Goal: Task Accomplishment & Management: Use online tool/utility

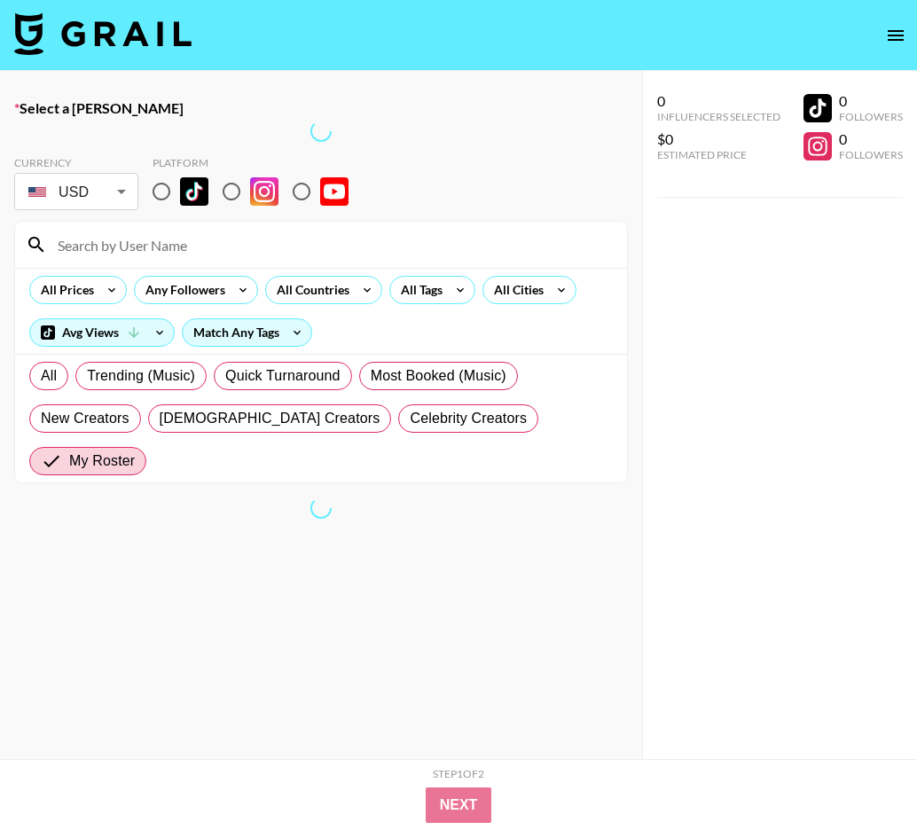
click at [165, 37] on img at bounding box center [102, 33] width 177 height 43
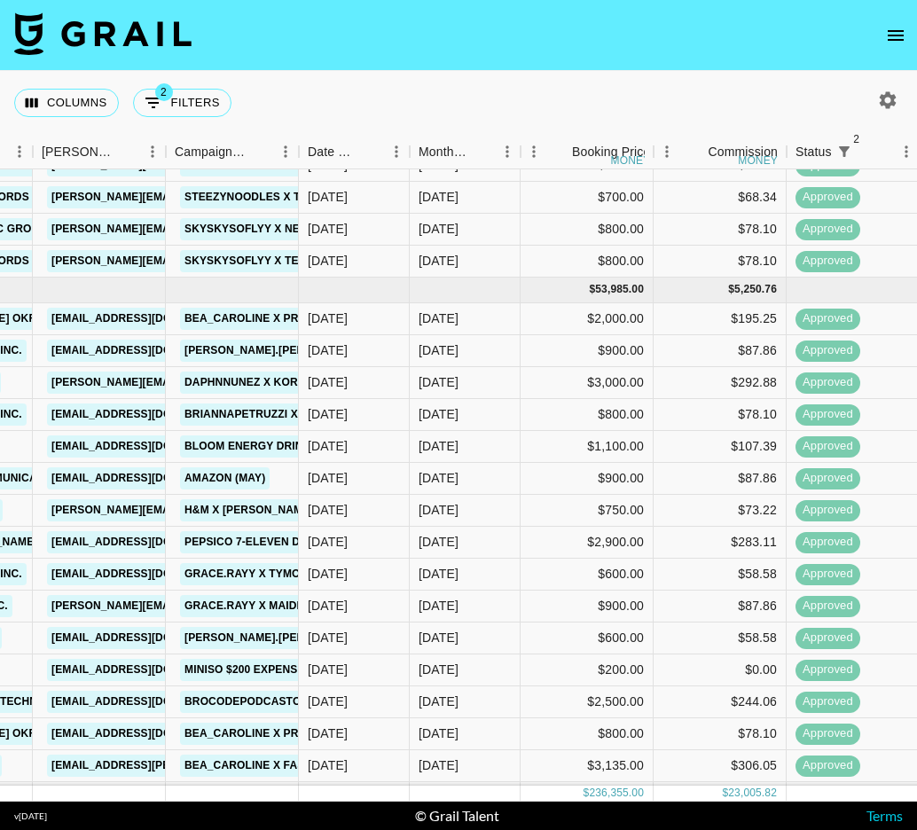
scroll to position [2486, 684]
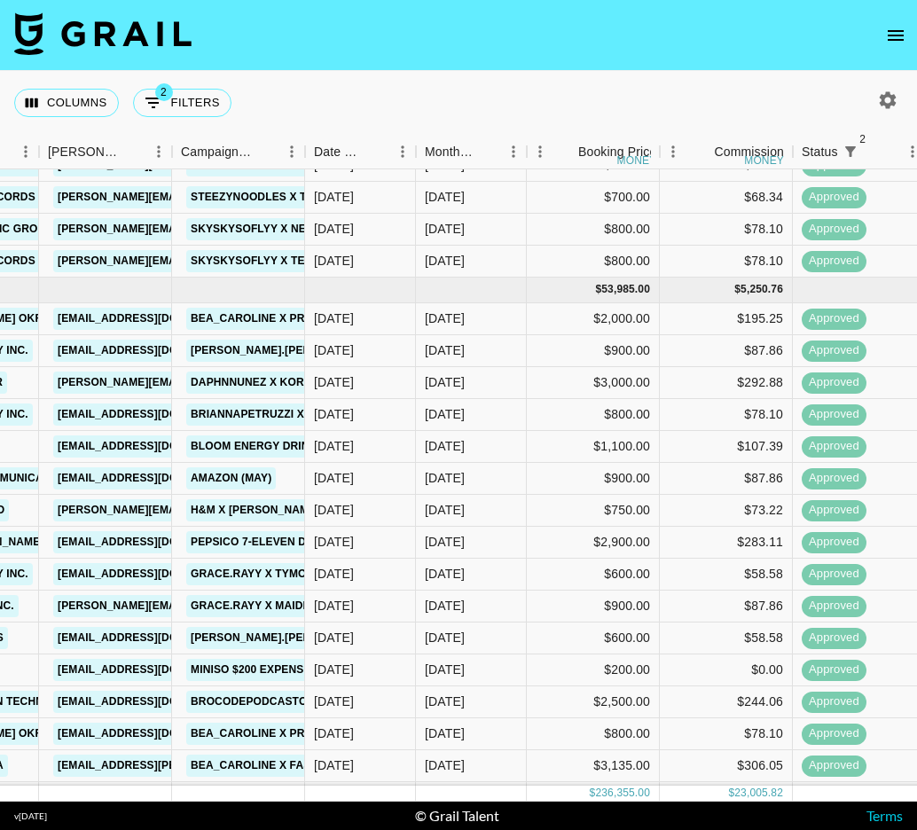
click at [896, 98] on icon "button" at bounding box center [888, 100] width 21 height 21
select select "[DATE]"
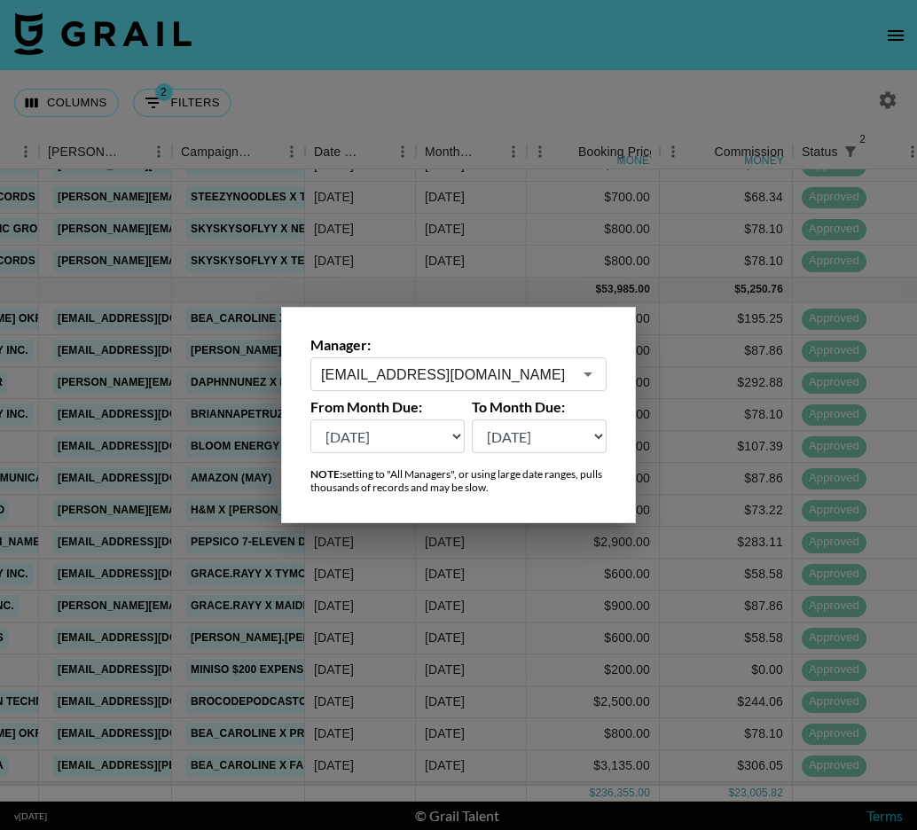
click at [460, 375] on input "[EMAIL_ADDRESS][DOMAIN_NAME]" at bounding box center [446, 375] width 251 height 20
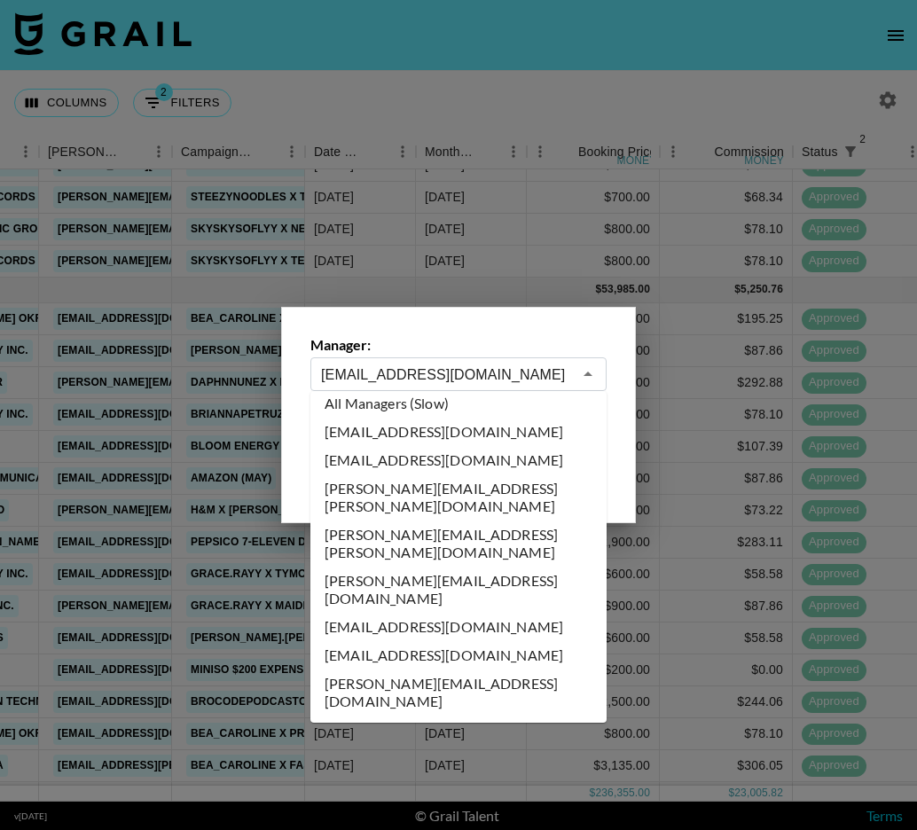
scroll to position [0, 0]
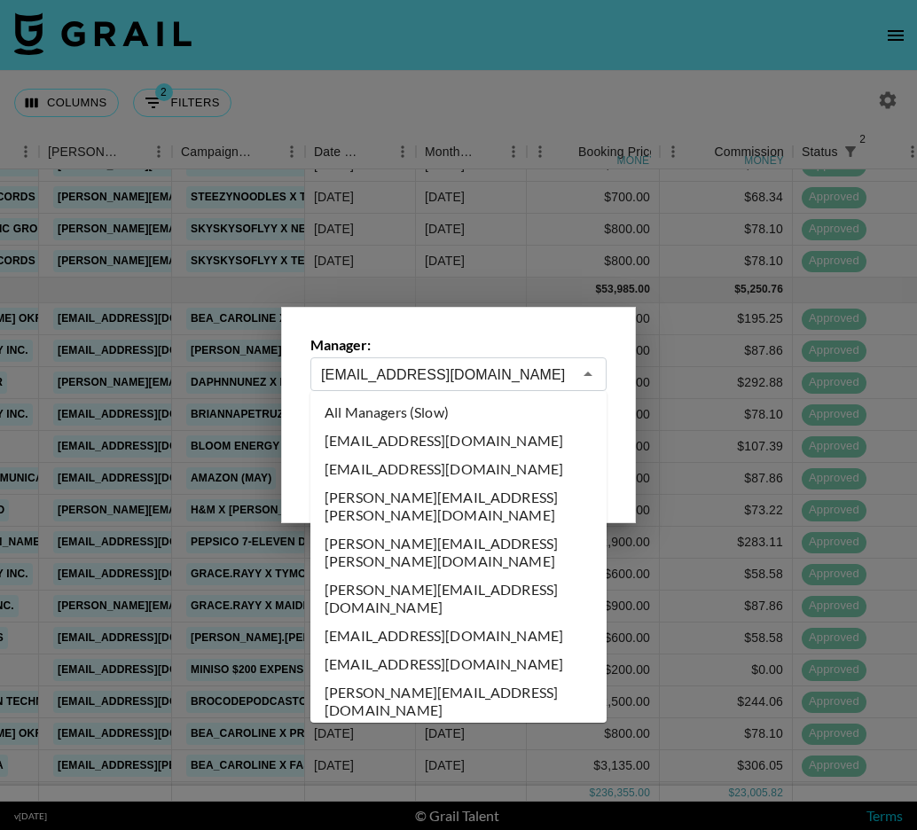
click at [458, 414] on li "All Managers (Slow)" at bounding box center [459, 412] width 296 height 28
type input "All Managers (Slow)"
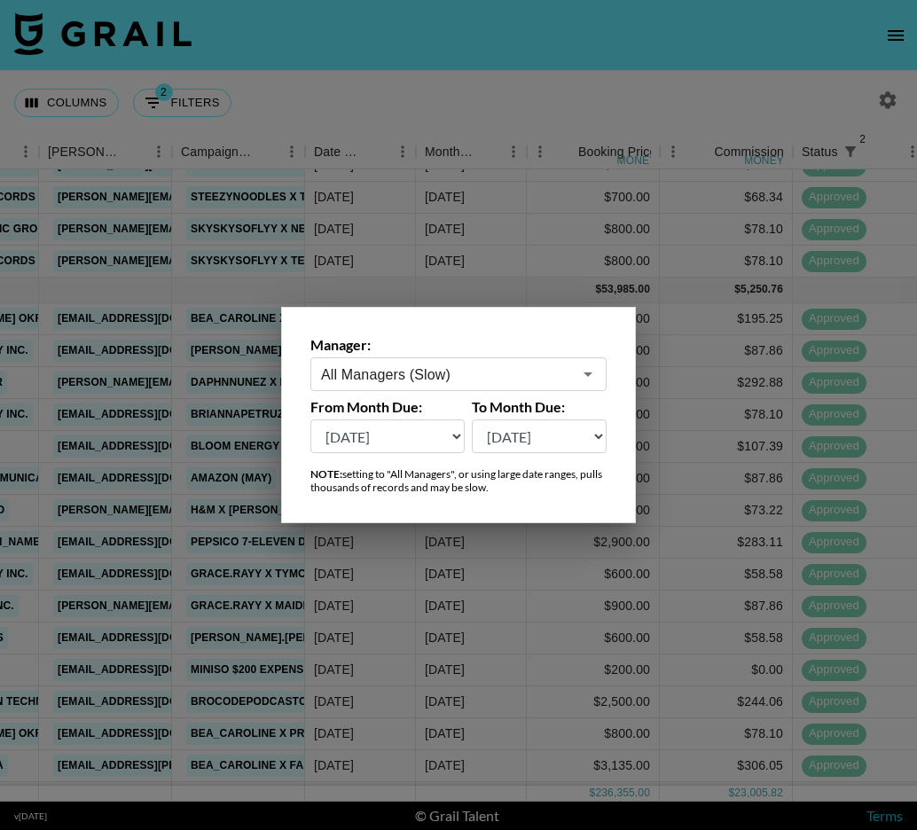
scroll to position [0, 684]
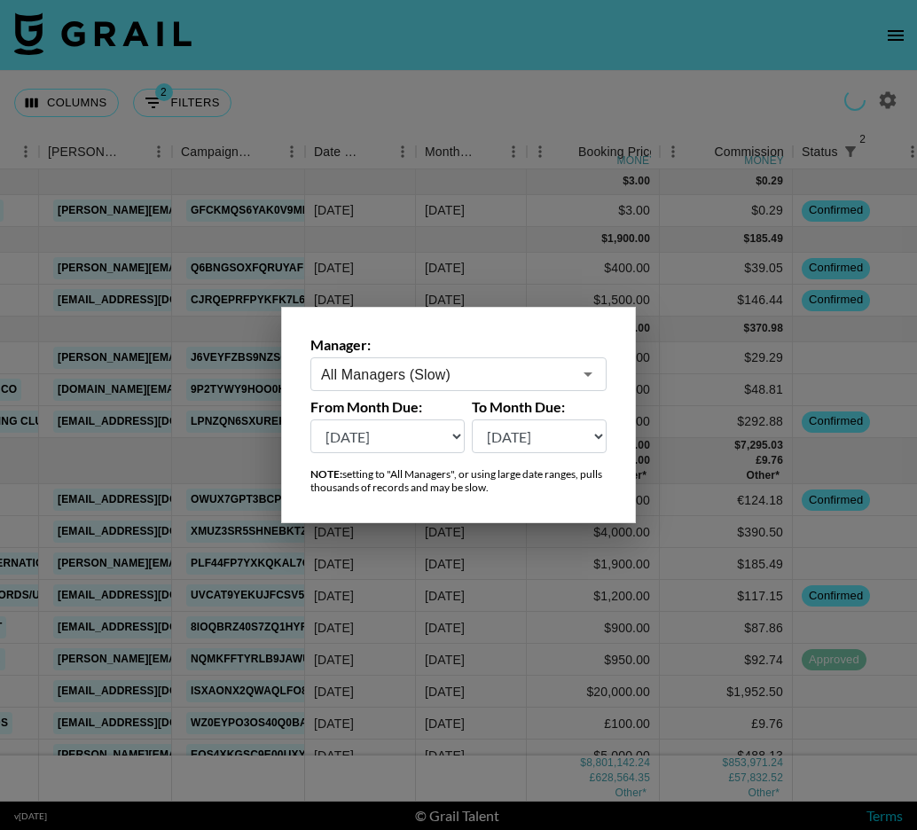
click at [518, 64] on div at bounding box center [458, 415] width 917 height 830
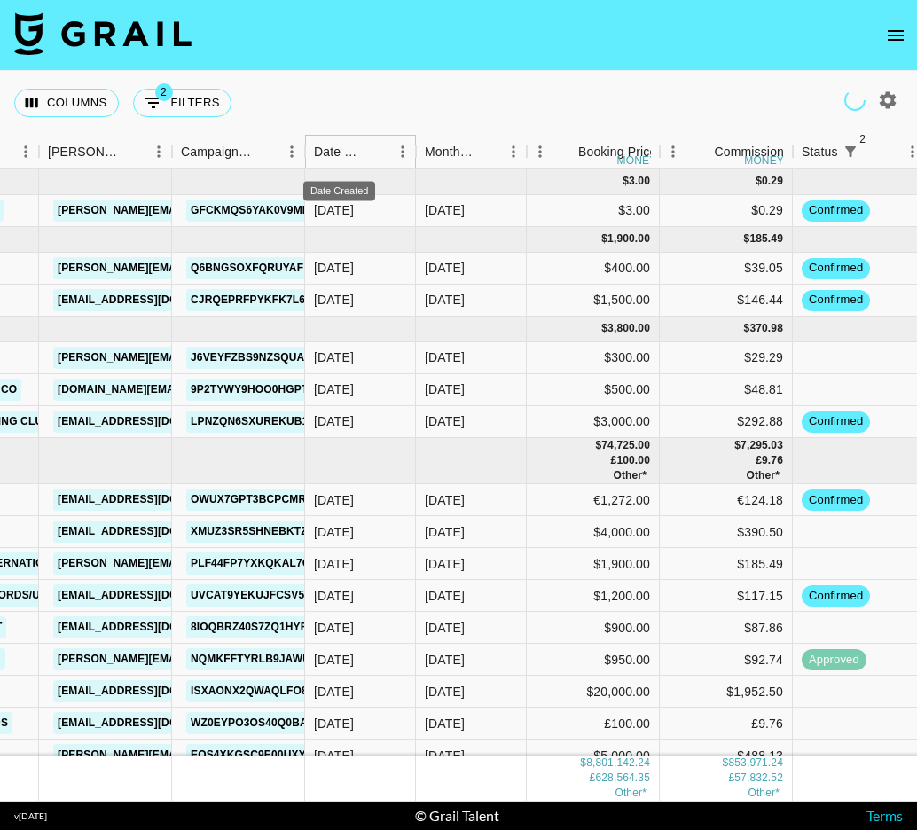
click at [352, 146] on div "Date Created" at bounding box center [339, 152] width 51 height 35
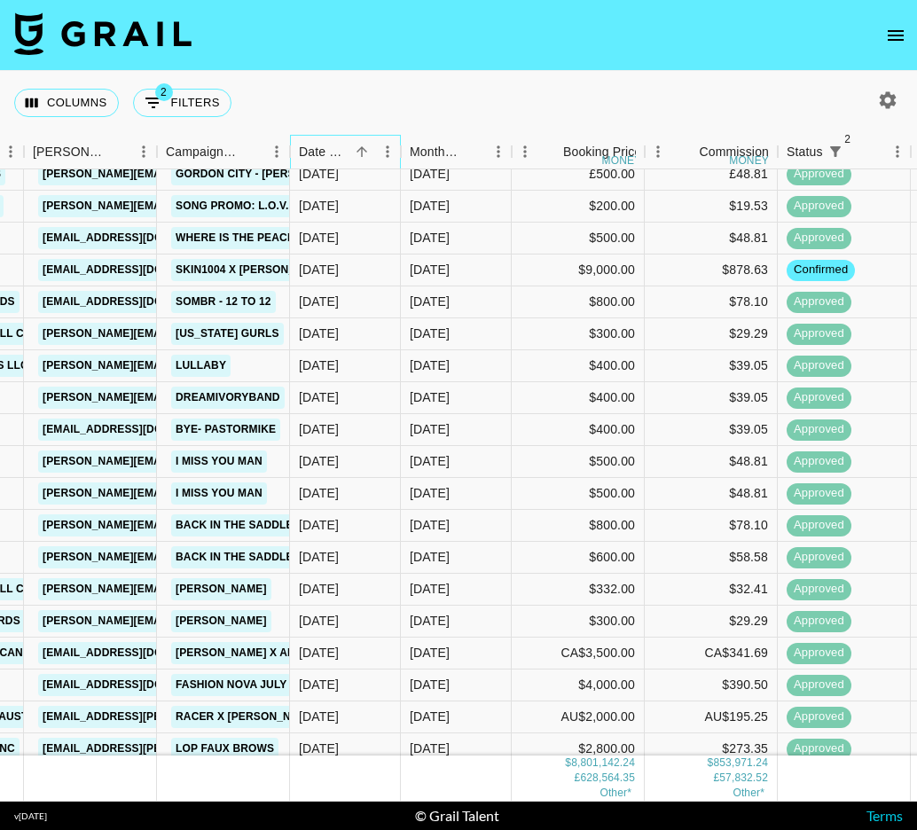
scroll to position [155031, 699]
